Goal: Transaction & Acquisition: Purchase product/service

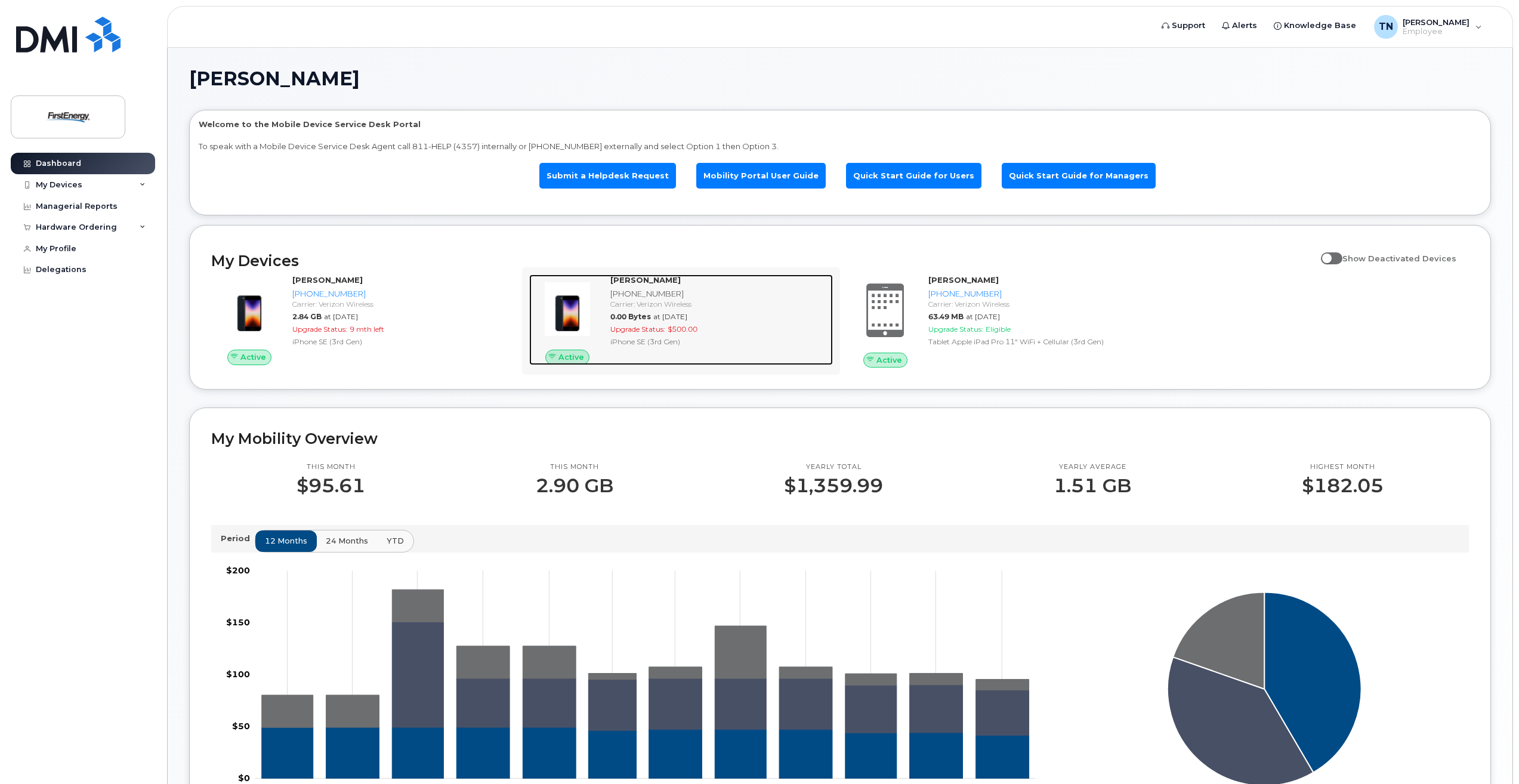
click at [649, 278] on strong "[PERSON_NAME]" at bounding box center [645, 280] width 71 height 10
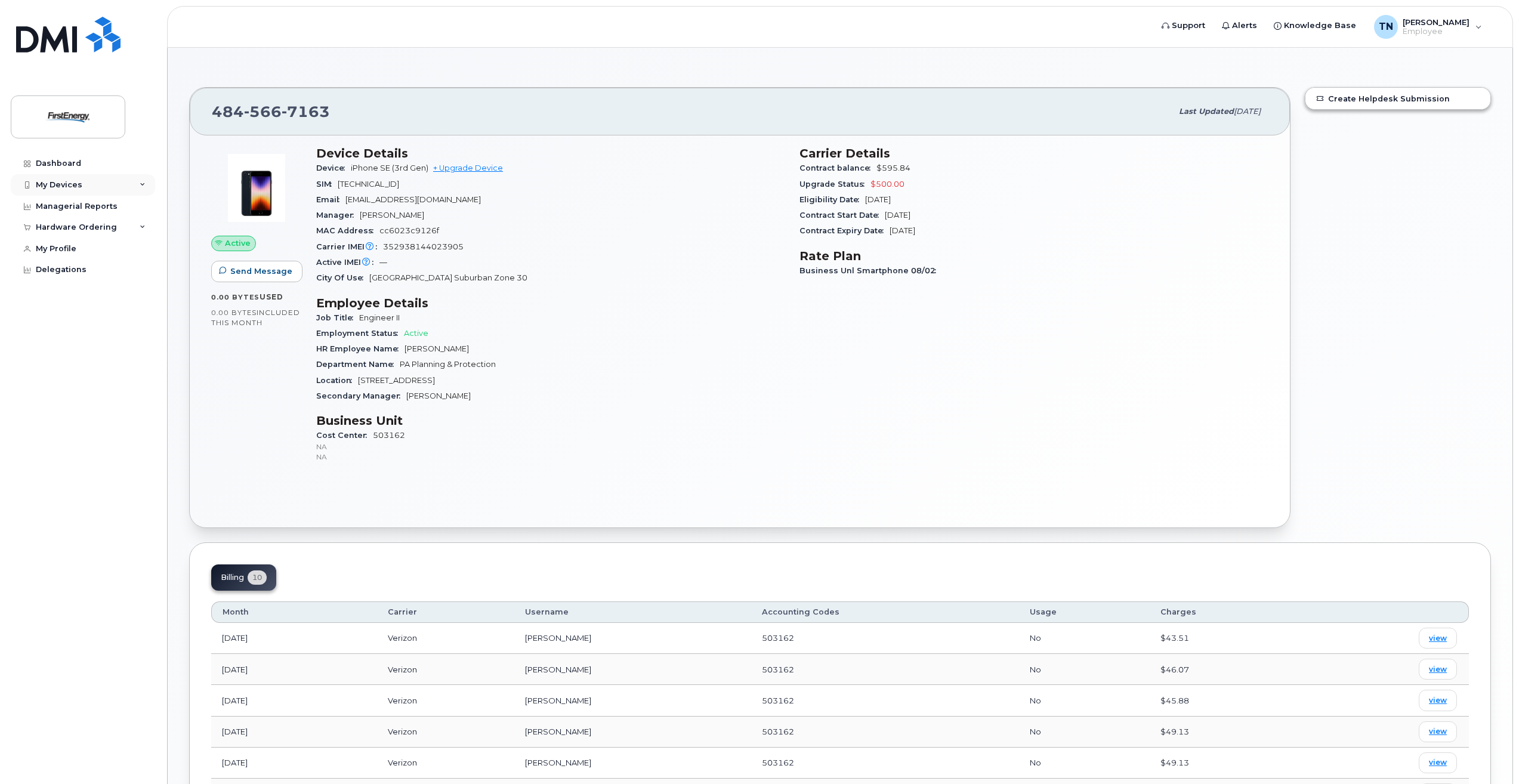
click at [72, 185] on div "My Devices" at bounding box center [59, 185] width 47 height 10
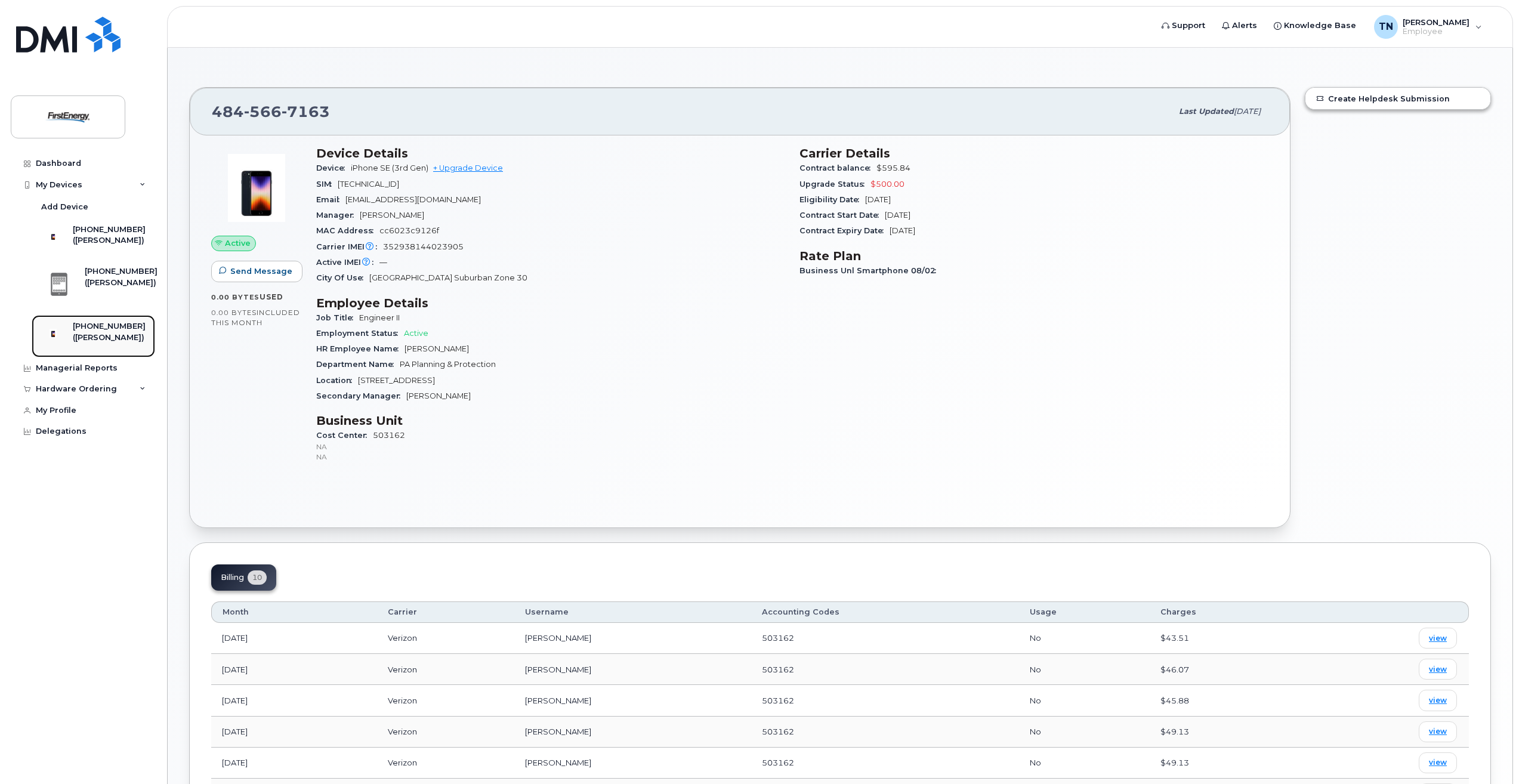
click at [124, 332] on div "[PHONE_NUMBER]" at bounding box center [109, 326] width 73 height 10
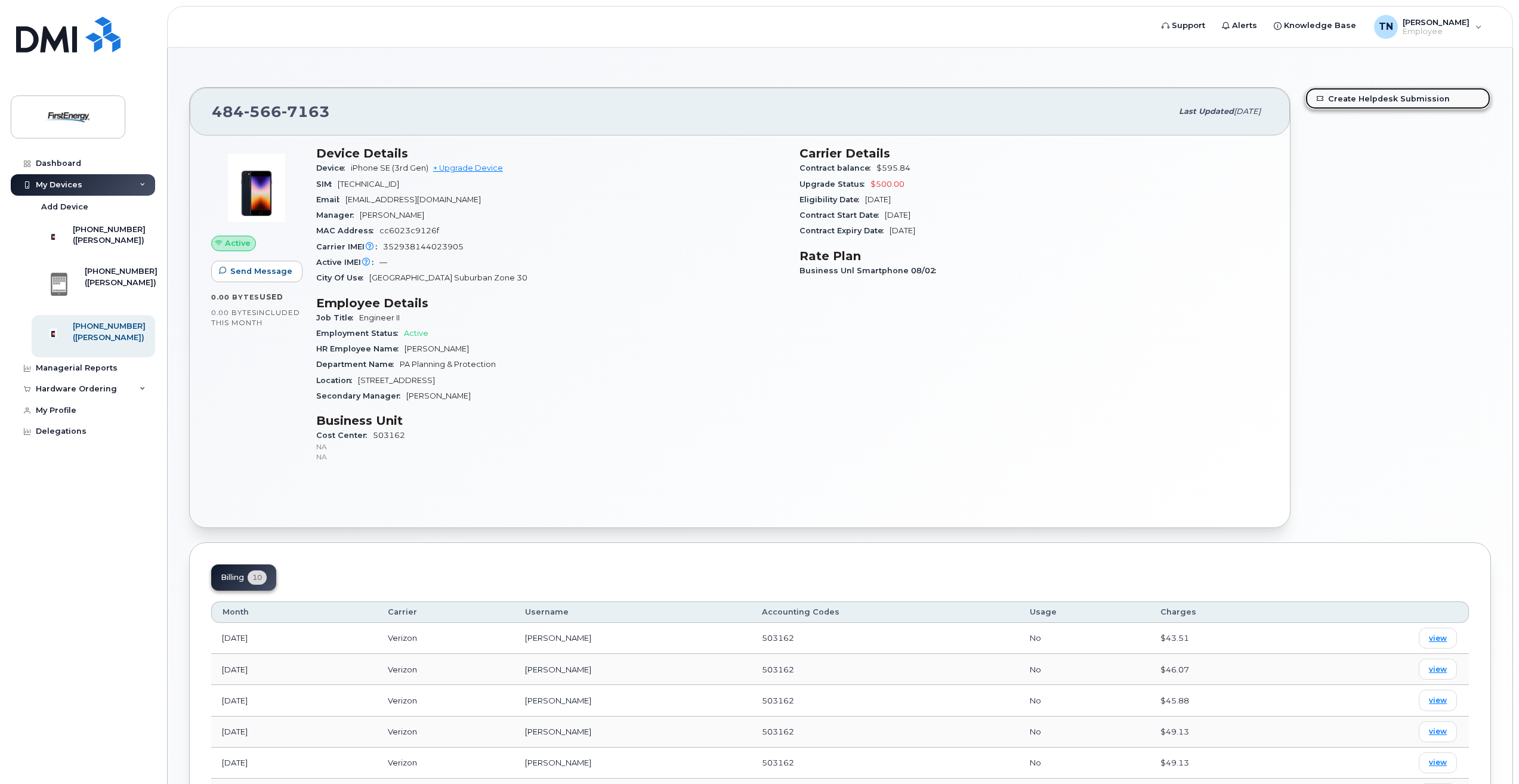
click at [1378, 96] on link "Create Helpdesk Submission" at bounding box center [1398, 98] width 185 height 22
click at [144, 399] on div "Hardware Ordering" at bounding box center [83, 389] width 144 height 22
click at [87, 445] on link "New Order" at bounding box center [93, 434] width 124 height 22
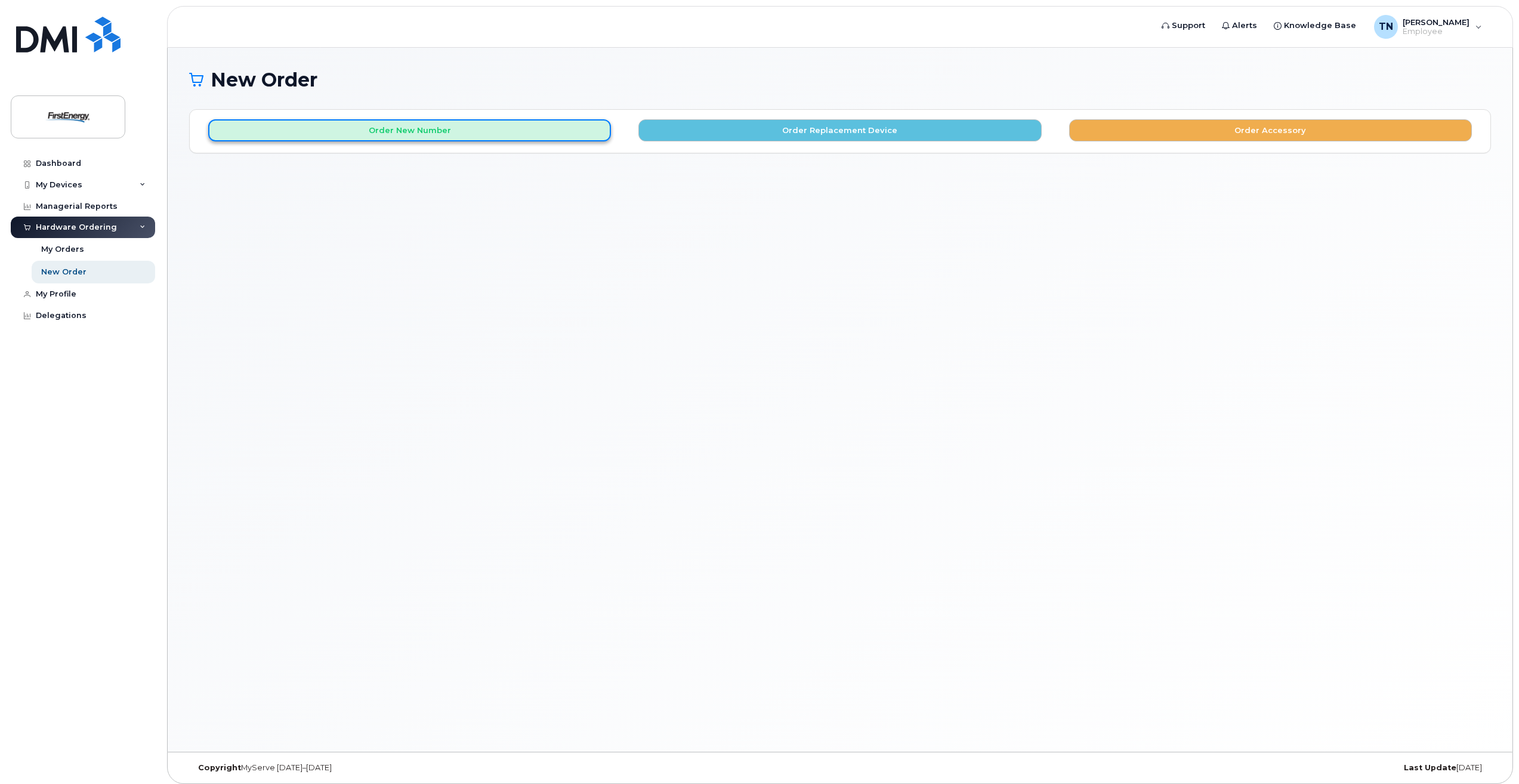
click at [460, 133] on button "Order New Number" at bounding box center [410, 131] width 403 height 22
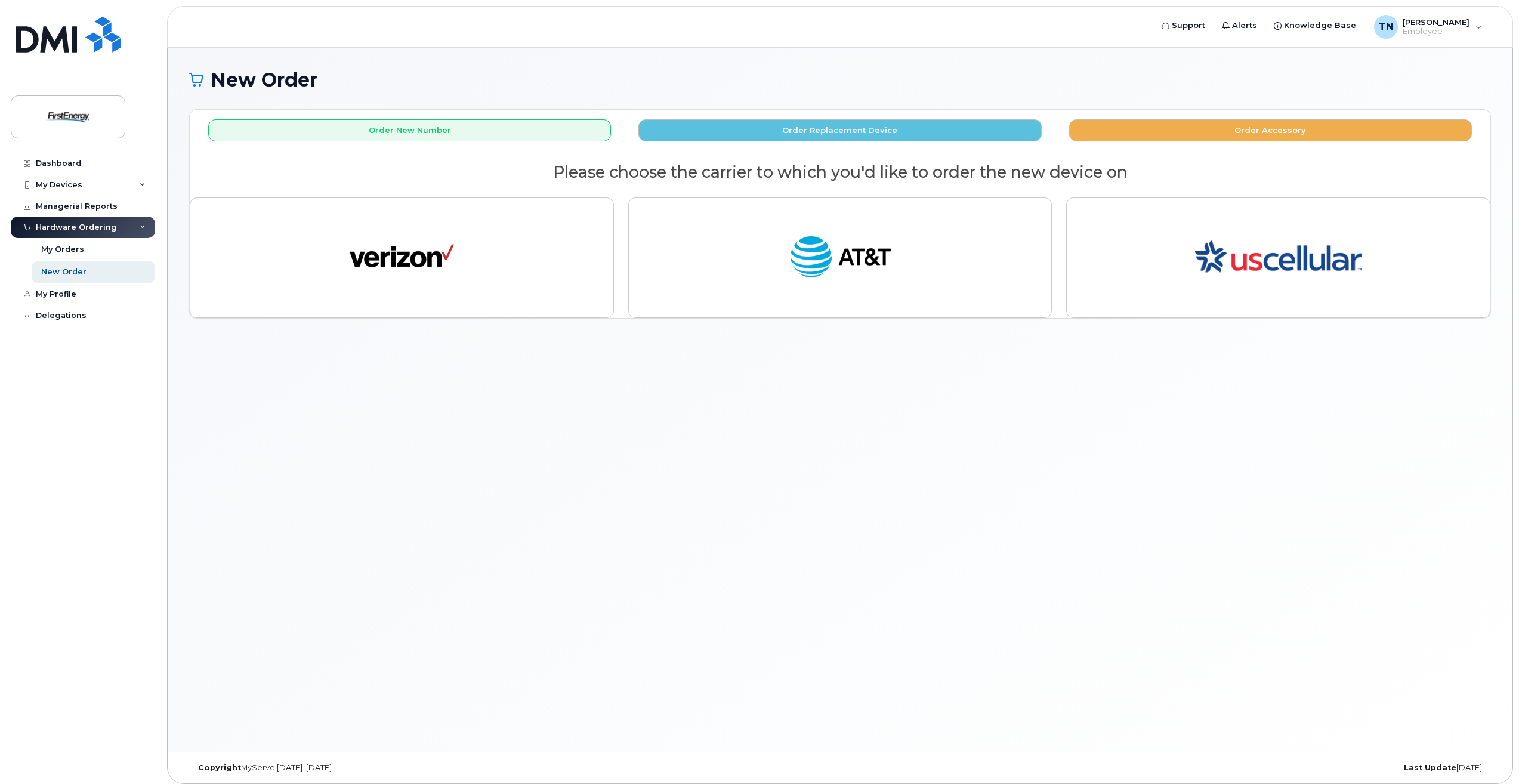
drag, startPoint x: 518, startPoint y: 434, endPoint x: 500, endPoint y: 411, distance: 29.2
click at [518, 434] on div "New Order × Share This Order If you want to allow others to create or edit orde…" at bounding box center [840, 399] width 1345 height 704
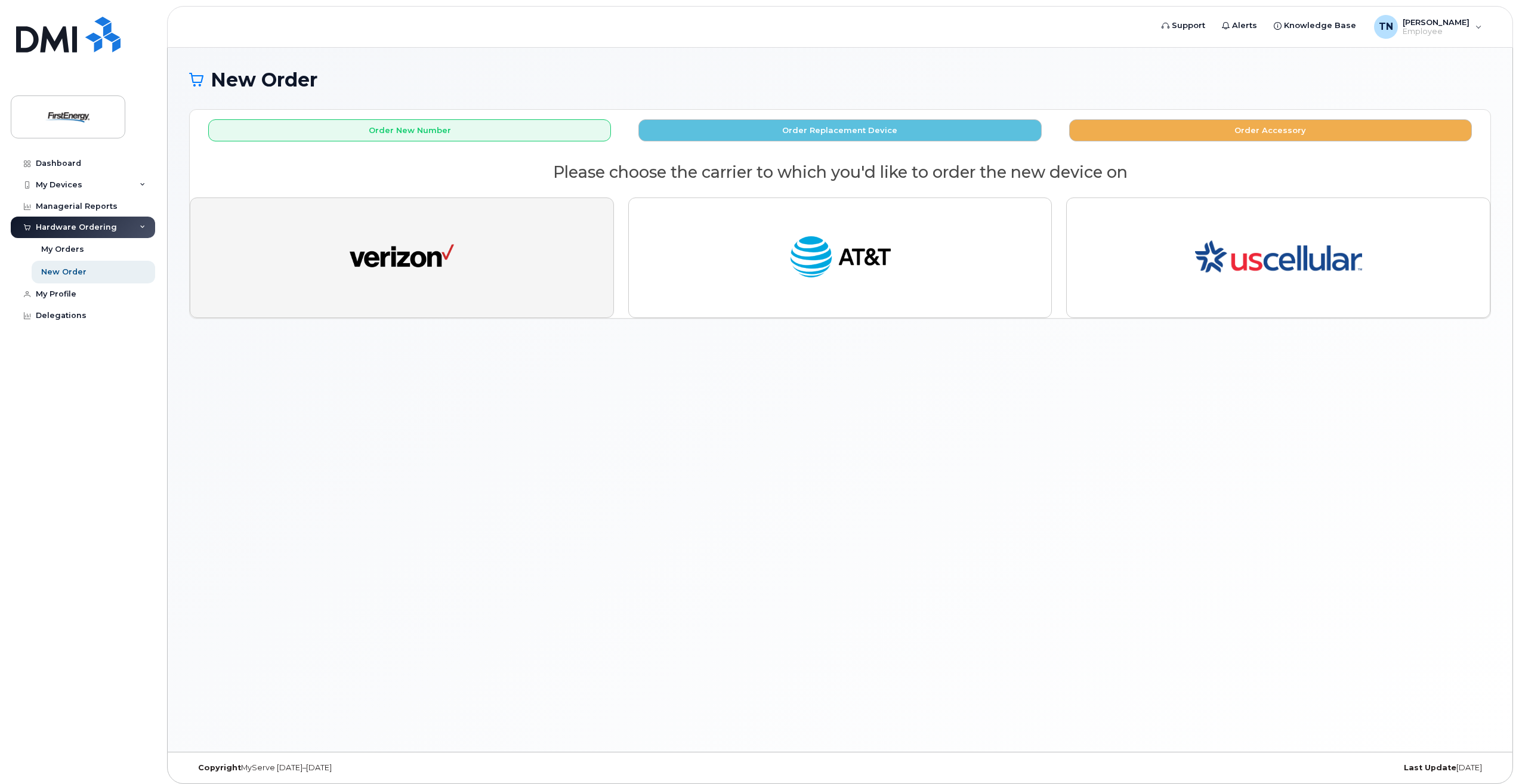
click at [456, 264] on button "button" at bounding box center [402, 257] width 424 height 120
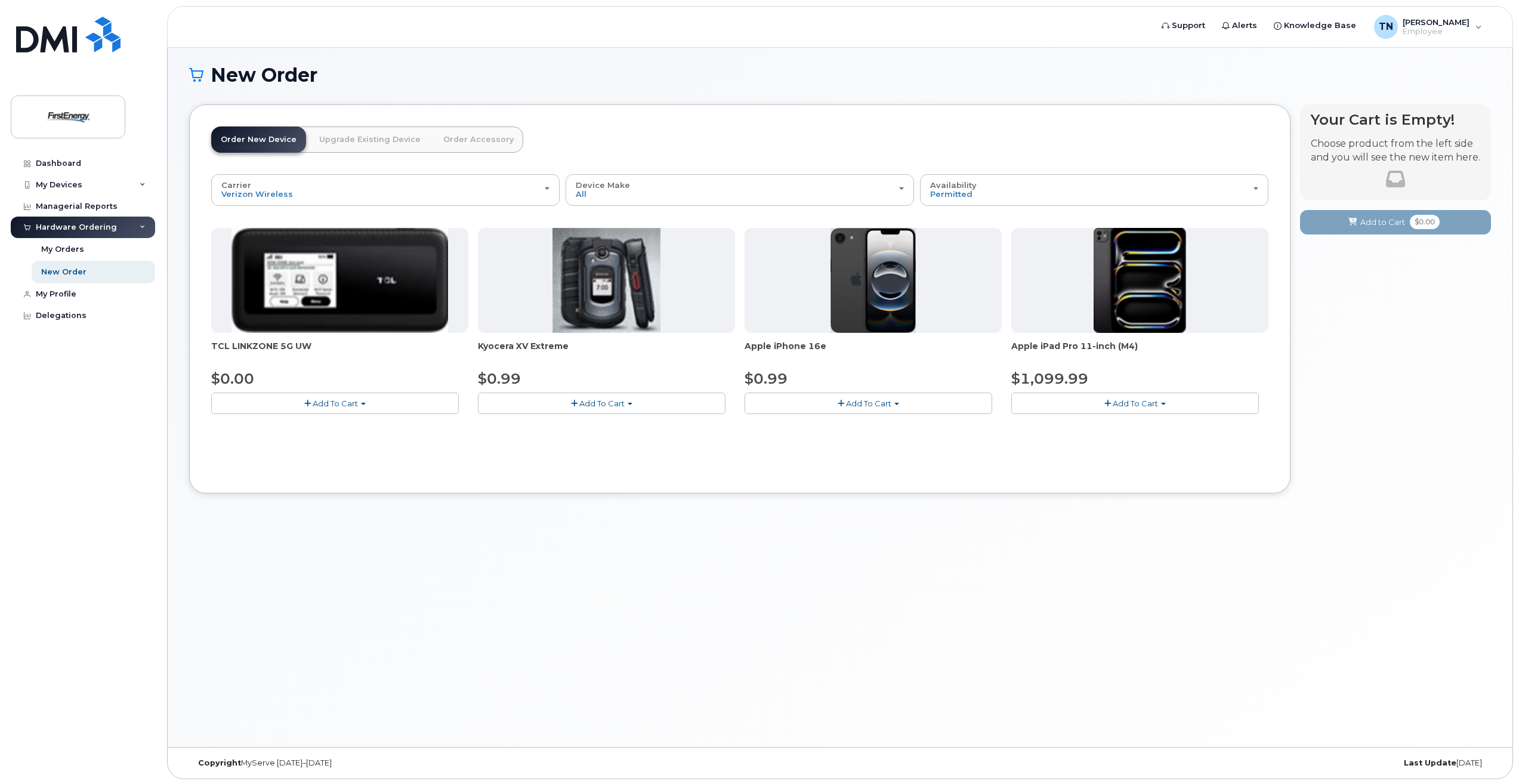
scroll to position [6, 0]
click at [1131, 399] on span "Add To Cart" at bounding box center [1135, 402] width 45 height 10
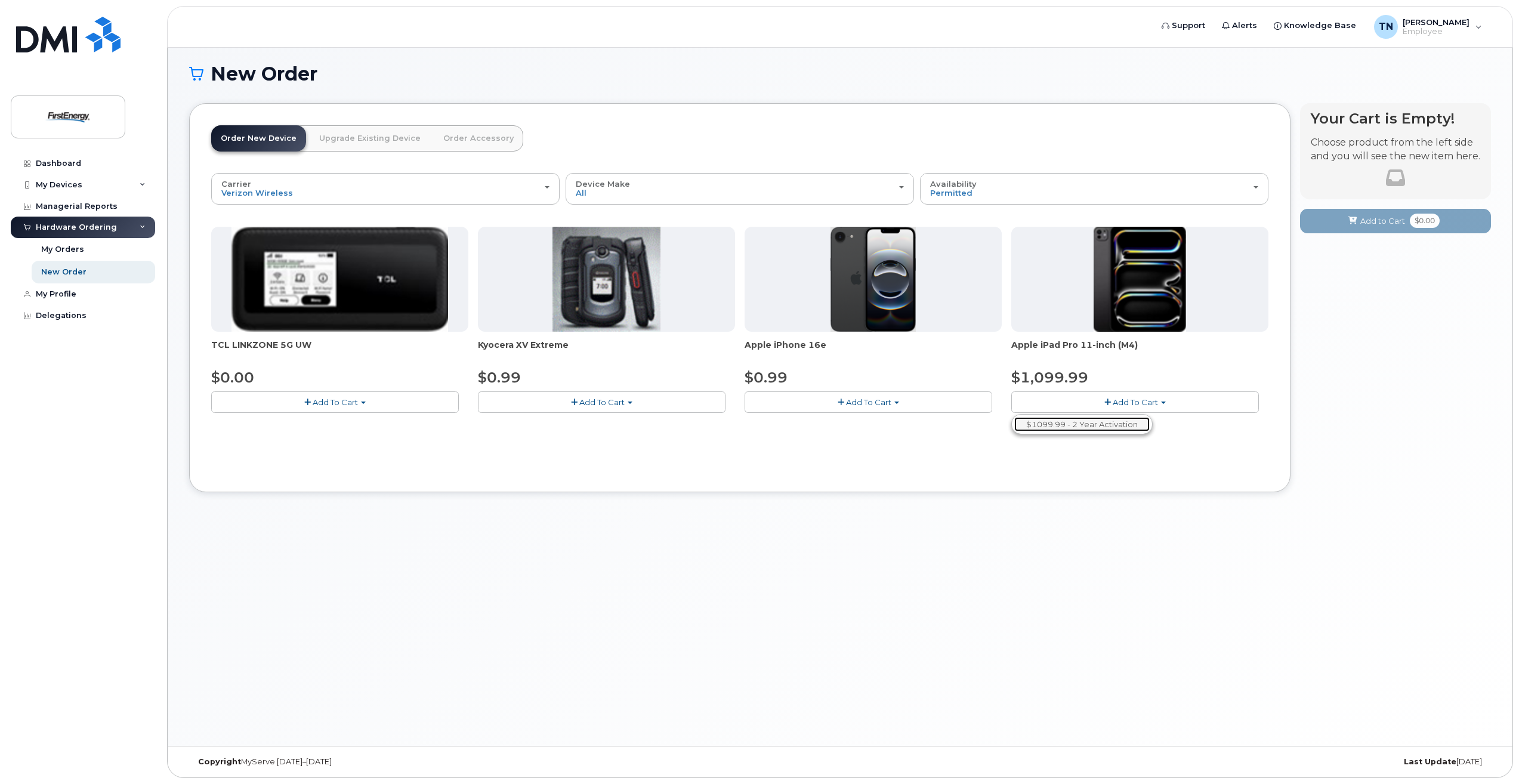
click at [1101, 427] on link "$1099.99 - 2 Year Activation" at bounding box center [1082, 424] width 136 height 15
